Goal: Entertainment & Leisure: Consume media (video, audio)

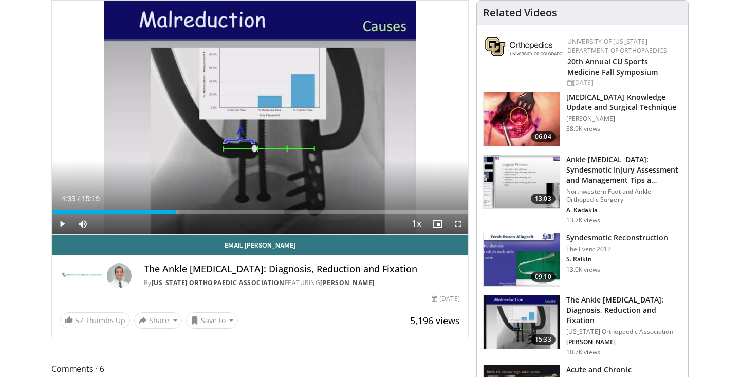
click at [62, 222] on span "Video Player" at bounding box center [62, 224] width 21 height 21
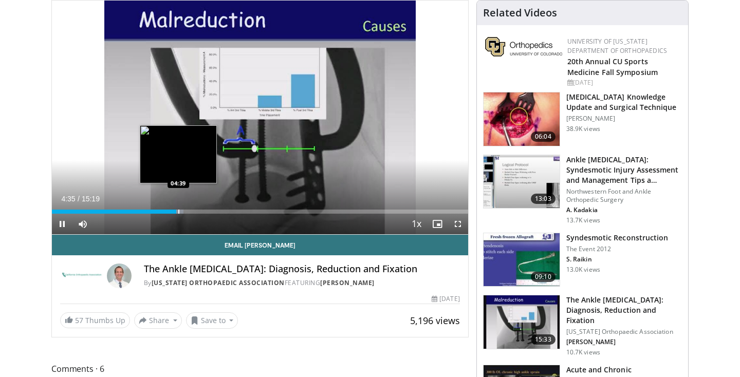
click at [178, 212] on div "Progress Bar" at bounding box center [178, 212] width 1 height 4
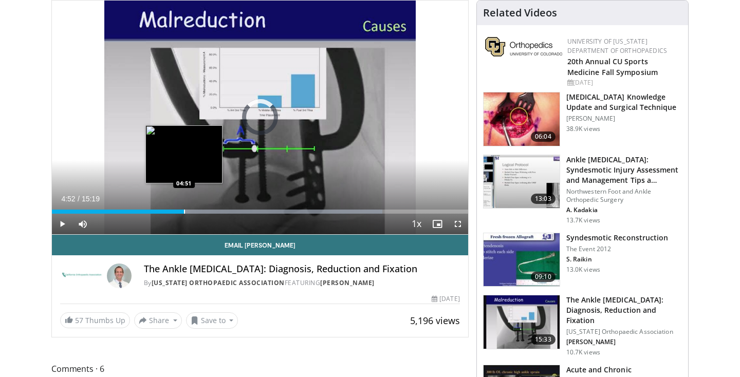
click at [184, 212] on div "Progress Bar" at bounding box center [184, 212] width 1 height 4
click at [196, 212] on div "Progress Bar" at bounding box center [196, 212] width 1 height 4
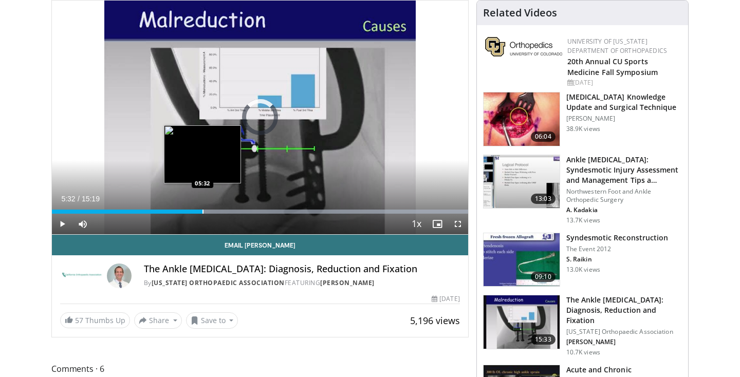
click at [202, 210] on div "Progress Bar" at bounding box center [202, 212] width 1 height 4
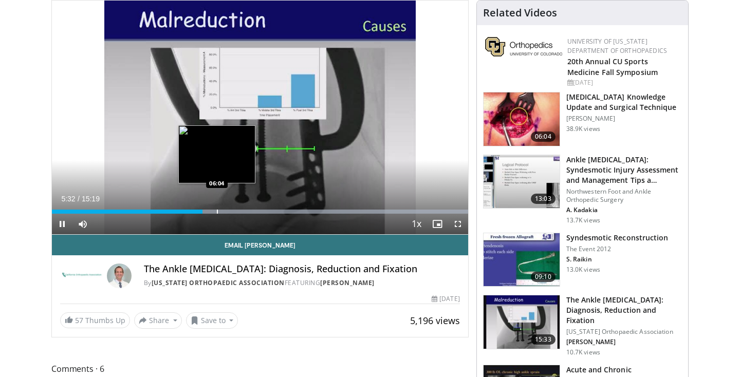
click at [217, 211] on div "Progress Bar" at bounding box center [217, 212] width 1 height 4
click at [223, 212] on div "Progress Bar" at bounding box center [223, 212] width 1 height 4
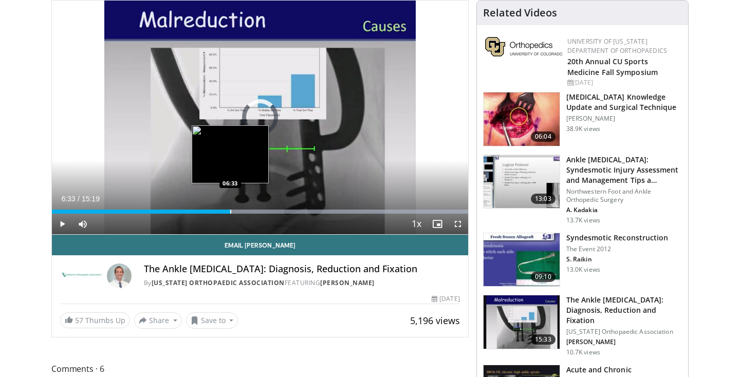
click at [230, 212] on div "Progress Bar" at bounding box center [230, 212] width 1 height 4
click at [236, 213] on div "Progress Bar" at bounding box center [236, 212] width 1 height 4
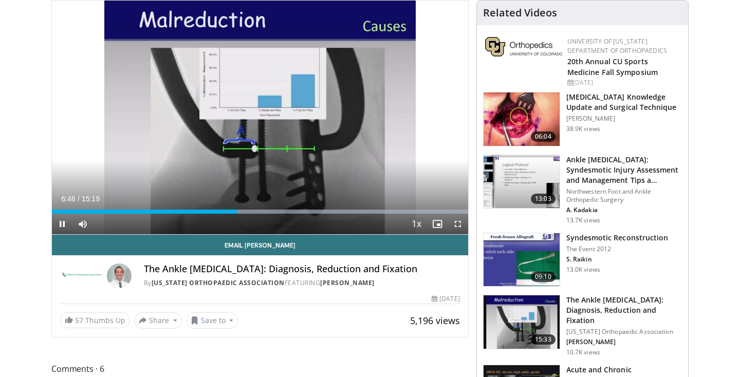
click at [63, 228] on span "Video Player" at bounding box center [62, 224] width 21 height 21
click at [60, 219] on span "Video Player" at bounding box center [62, 224] width 21 height 21
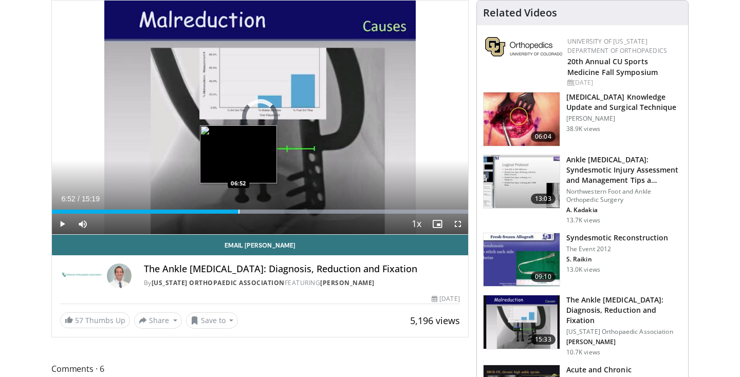
click at [238, 210] on div "Progress Bar" at bounding box center [238, 212] width 1 height 4
click at [247, 208] on div "Loaded : 100.00% 06:52 07:10" at bounding box center [260, 209] width 416 height 10
click at [249, 213] on div "Loaded : 100.00% 07:15 07:17" at bounding box center [260, 212] width 416 height 4
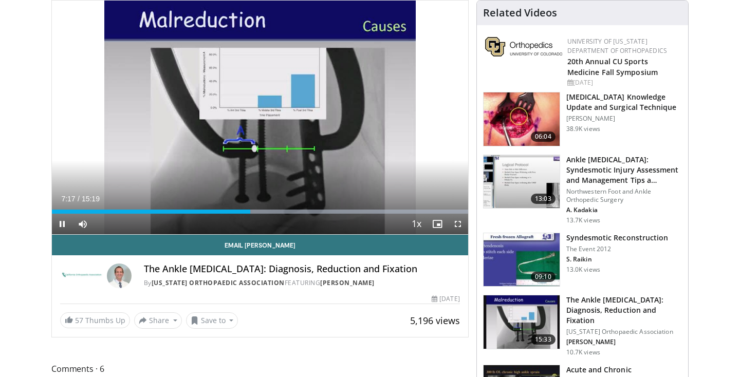
click at [62, 221] on span "Video Player" at bounding box center [62, 224] width 21 height 21
click at [62, 226] on span "Video Player" at bounding box center [62, 224] width 21 height 21
click at [61, 224] on span "Video Player" at bounding box center [62, 224] width 21 height 21
